Goal: Information Seeking & Learning: Learn about a topic

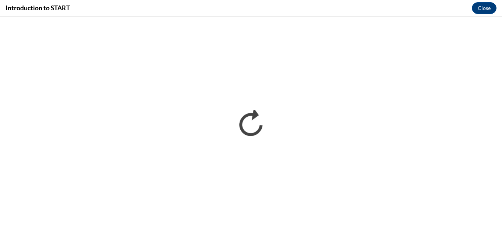
scroll to position [289, 0]
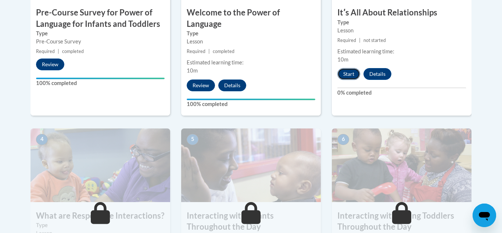
click at [349, 71] on button "Start" at bounding box center [348, 74] width 23 height 12
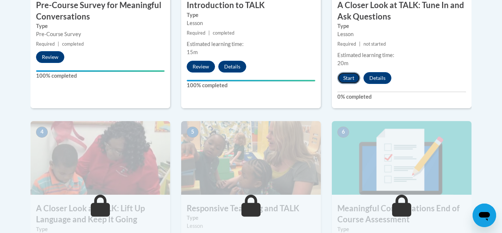
click at [343, 79] on button "Start" at bounding box center [348, 78] width 23 height 12
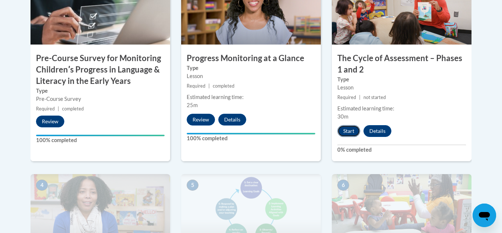
click at [355, 132] on button "Start" at bounding box center [348, 131] width 23 height 12
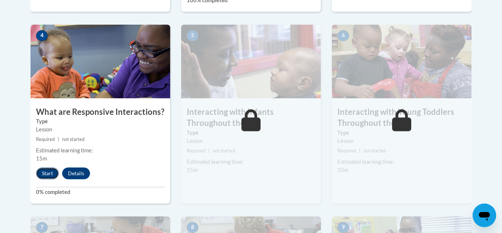
click at [40, 167] on button "Start" at bounding box center [47, 173] width 23 height 12
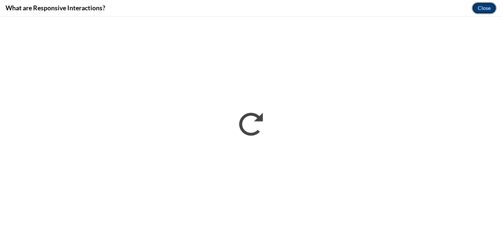
click at [480, 11] on button "Close" at bounding box center [484, 8] width 25 height 12
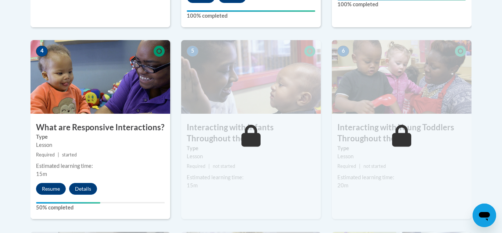
scroll to position [410, 0]
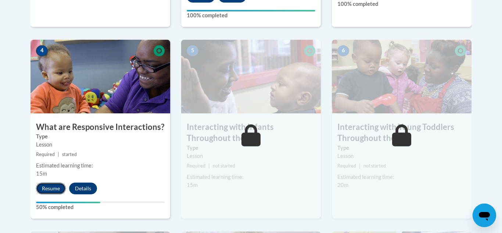
click at [57, 182] on button "Resume" at bounding box center [51, 188] width 30 height 12
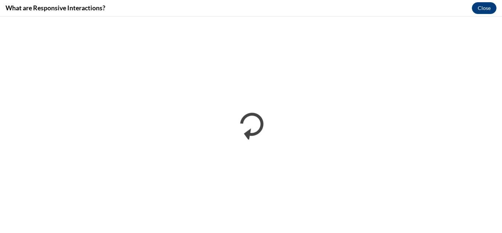
scroll to position [0, 0]
click at [481, 7] on button "Close" at bounding box center [484, 8] width 25 height 12
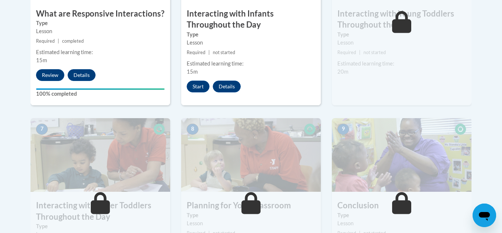
scroll to position [512, 0]
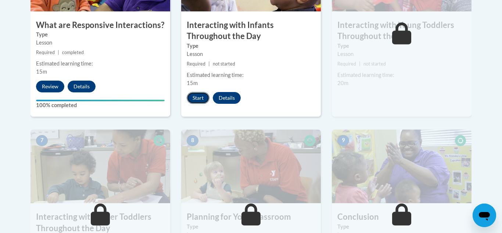
click at [198, 92] on button "Start" at bounding box center [198, 98] width 23 height 12
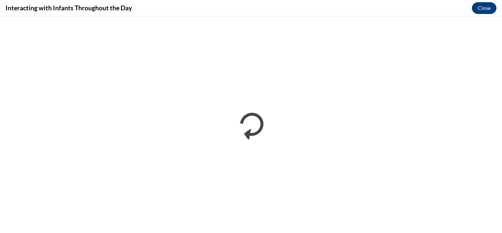
scroll to position [0, 0]
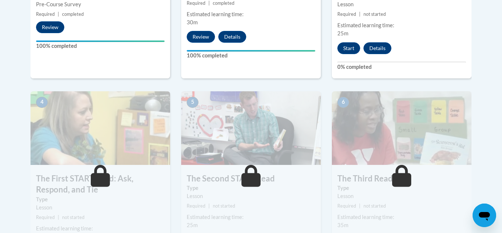
scroll to position [352, 0]
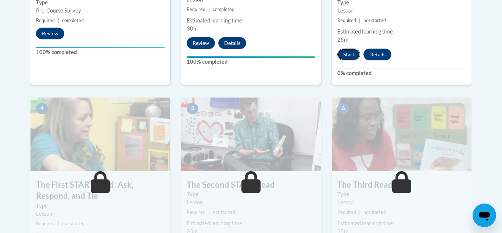
click at [349, 56] on button "Start" at bounding box center [348, 55] width 23 height 12
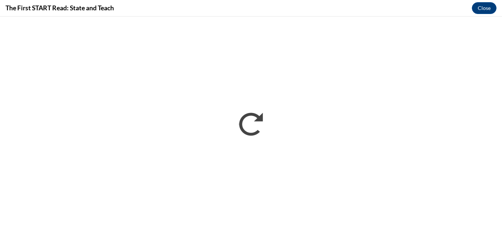
scroll to position [0, 0]
click at [482, 11] on button "Close" at bounding box center [484, 8] width 25 height 12
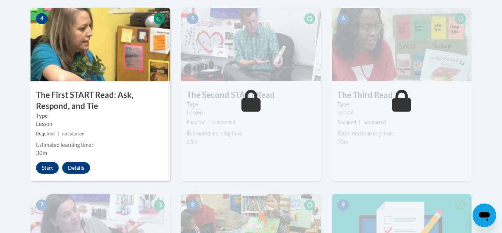
scroll to position [438, 0]
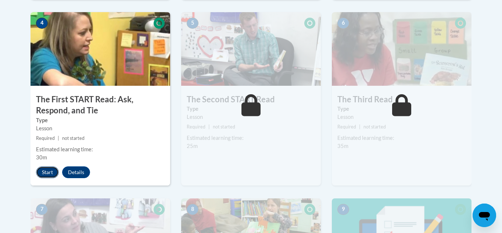
click at [43, 170] on button "Start" at bounding box center [47, 172] width 23 height 12
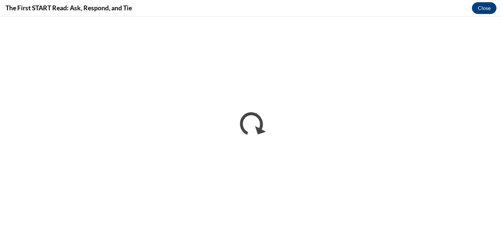
scroll to position [0, 0]
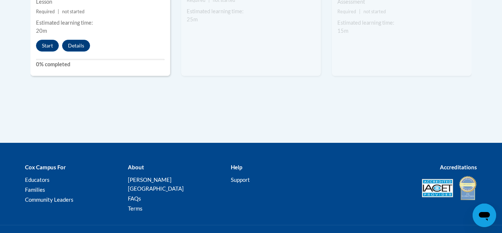
scroll to position [566, 0]
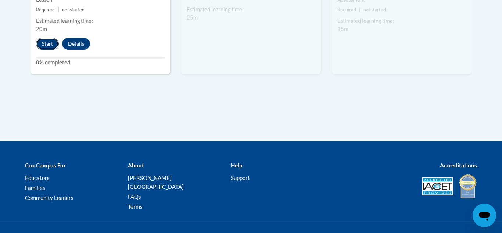
click at [51, 47] on button "Start" at bounding box center [47, 44] width 23 height 12
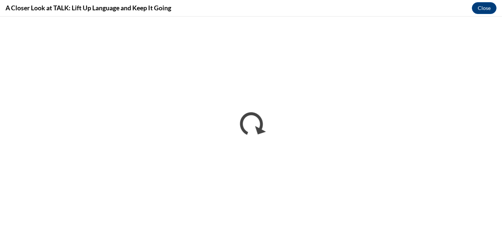
scroll to position [0, 0]
click at [482, 9] on button "Close" at bounding box center [484, 8] width 25 height 12
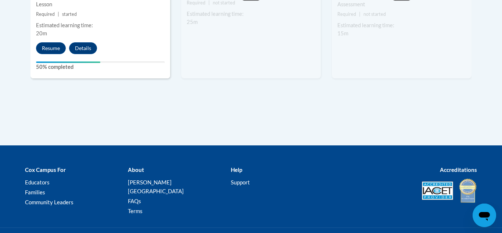
scroll to position [564, 0]
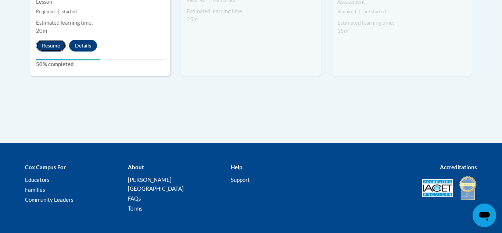
click at [43, 43] on button "Resume" at bounding box center [51, 46] width 30 height 12
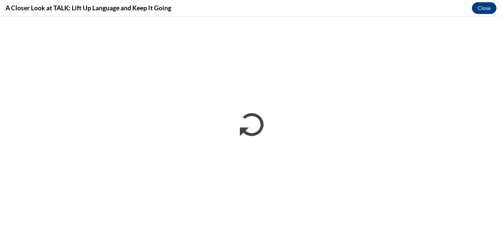
scroll to position [0, 0]
click at [487, 4] on button "Close" at bounding box center [484, 8] width 25 height 12
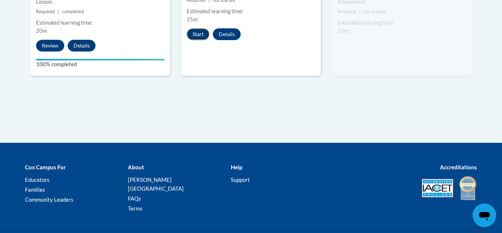
click at [198, 37] on button "Start" at bounding box center [198, 34] width 23 height 12
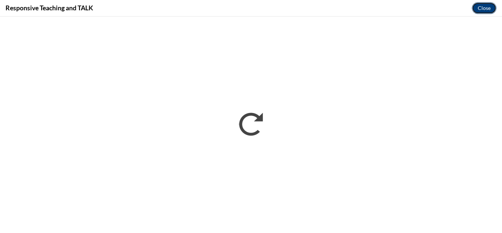
click at [486, 12] on button "Close" at bounding box center [484, 8] width 25 height 12
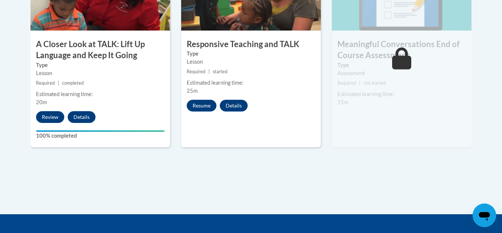
scroll to position [493, 0]
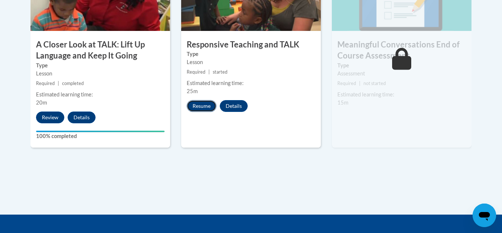
click at [199, 108] on button "Resume" at bounding box center [202, 106] width 30 height 12
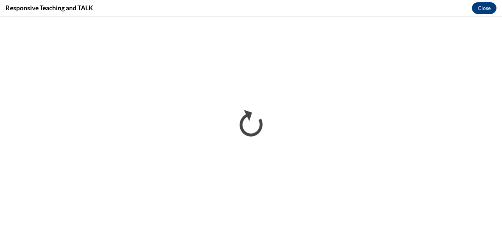
scroll to position [0, 0]
click at [489, 11] on button "Close" at bounding box center [484, 8] width 25 height 12
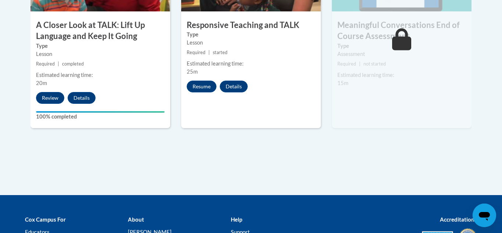
scroll to position [511, 0]
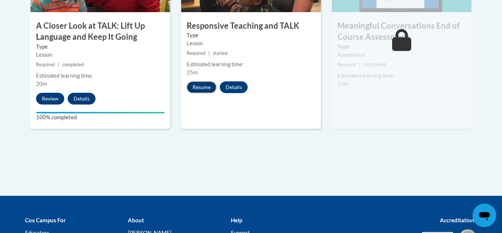
click at [203, 87] on button "Resume" at bounding box center [202, 87] width 30 height 12
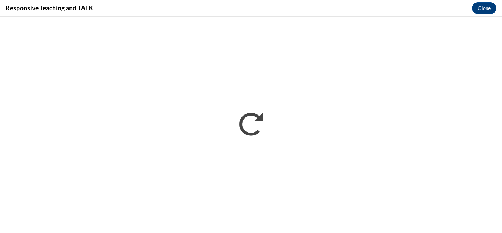
scroll to position [0, 0]
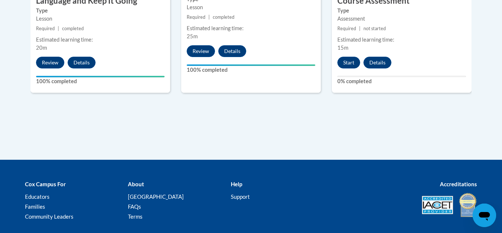
scroll to position [548, 0]
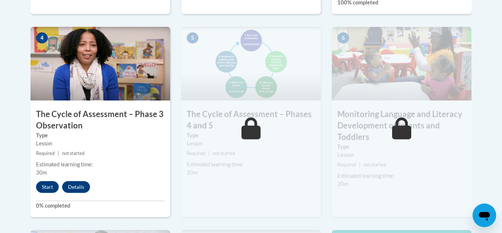
scroll to position [439, 0]
